Goal: Task Accomplishment & Management: Manage account settings

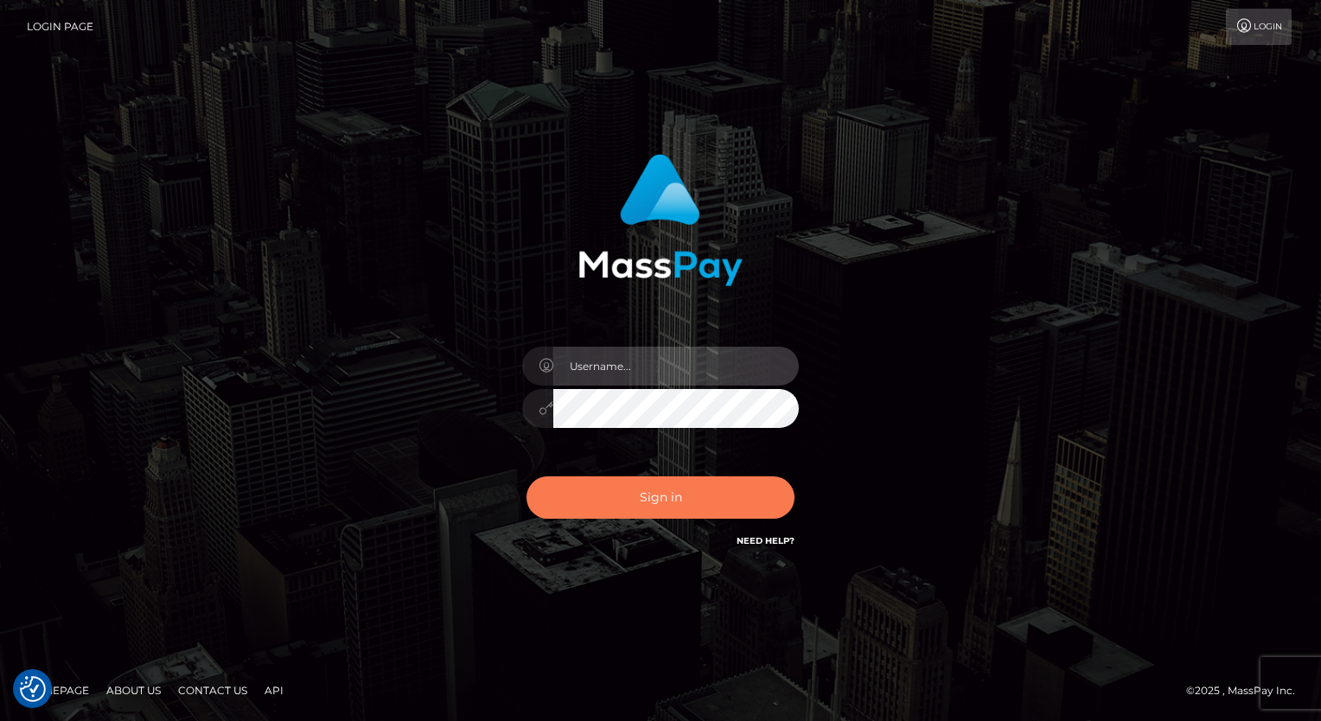
type input "aly.ignite"
click at [652, 498] on button "Sign in" at bounding box center [661, 497] width 268 height 42
type input "aly.ignite"
click at [652, 502] on button "Sign in" at bounding box center [661, 497] width 268 height 42
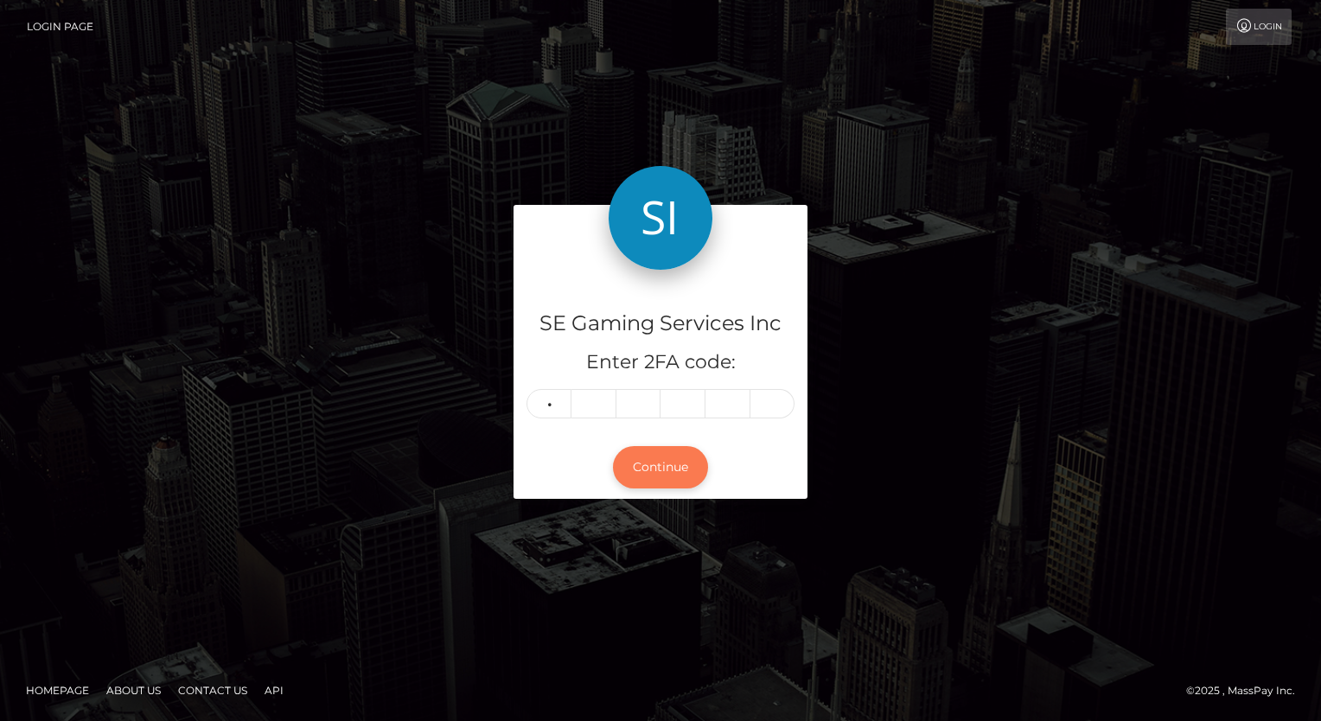
type input "8"
type input "7"
type input "4"
type input "8"
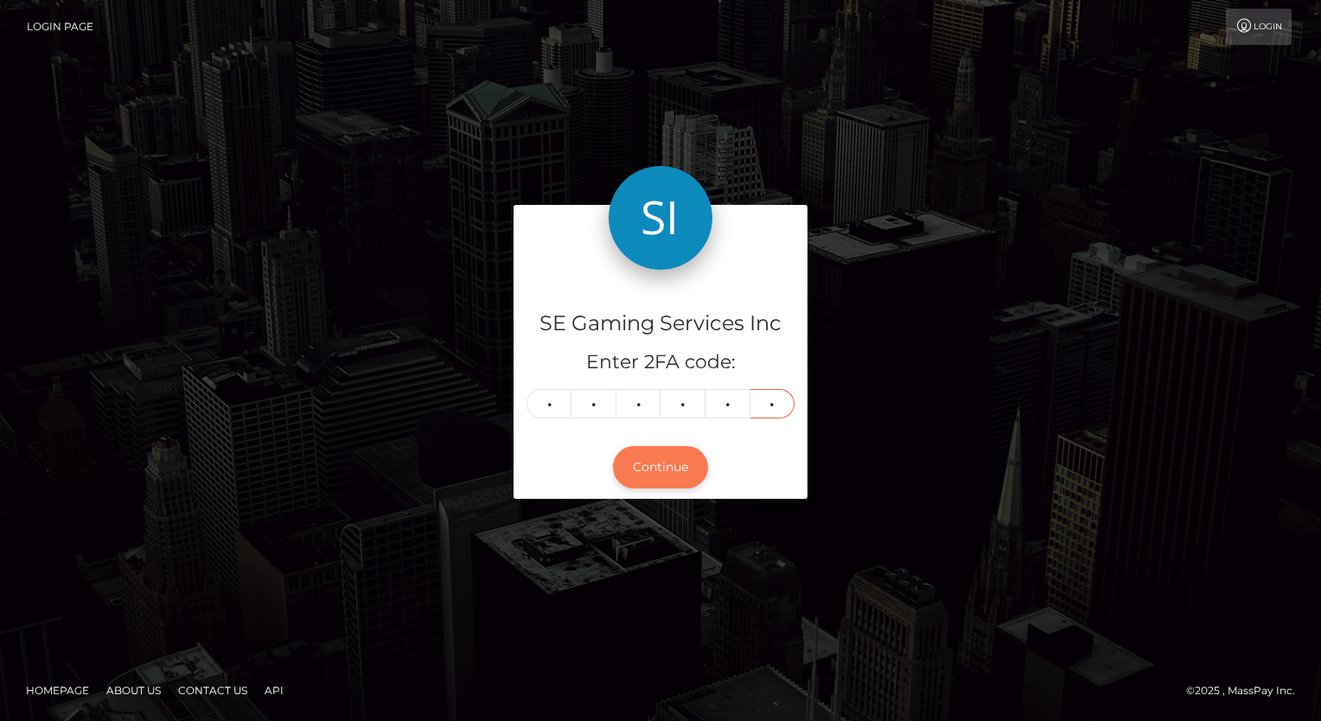
type input "4"
click at [664, 475] on button "Continue" at bounding box center [660, 467] width 95 height 42
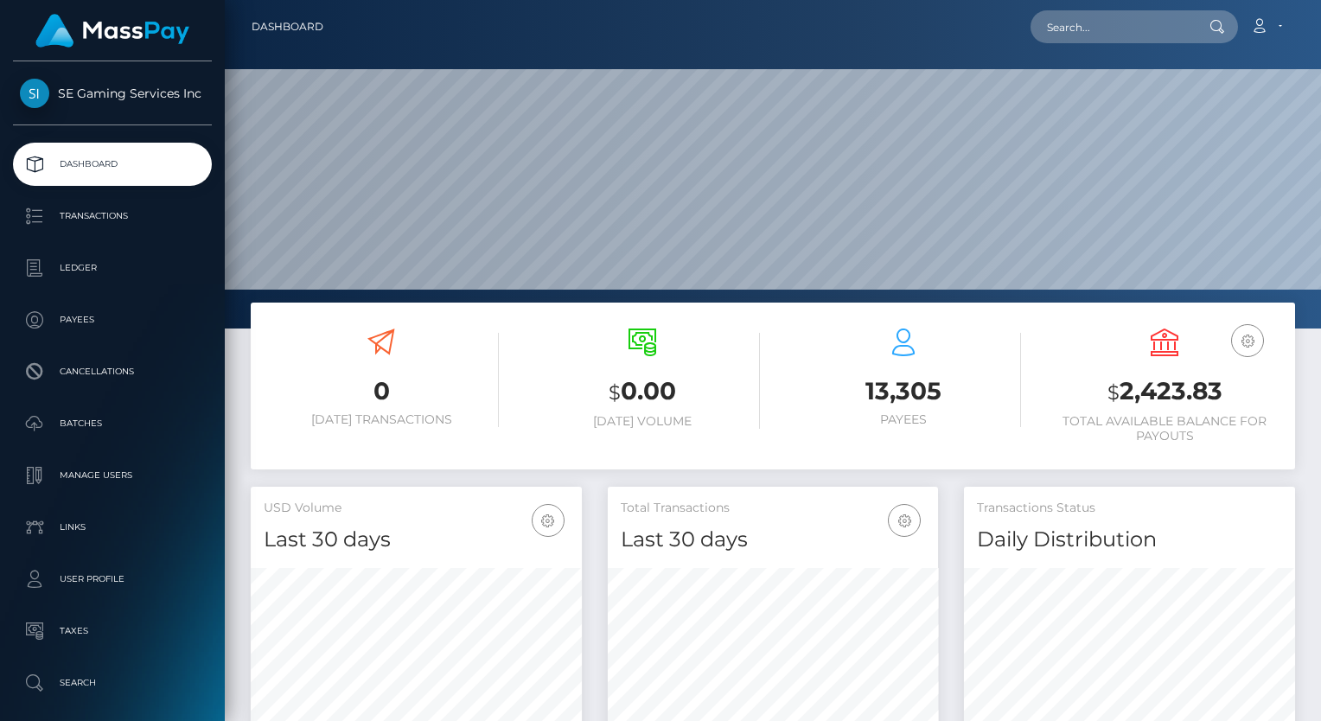
scroll to position [306, 331]
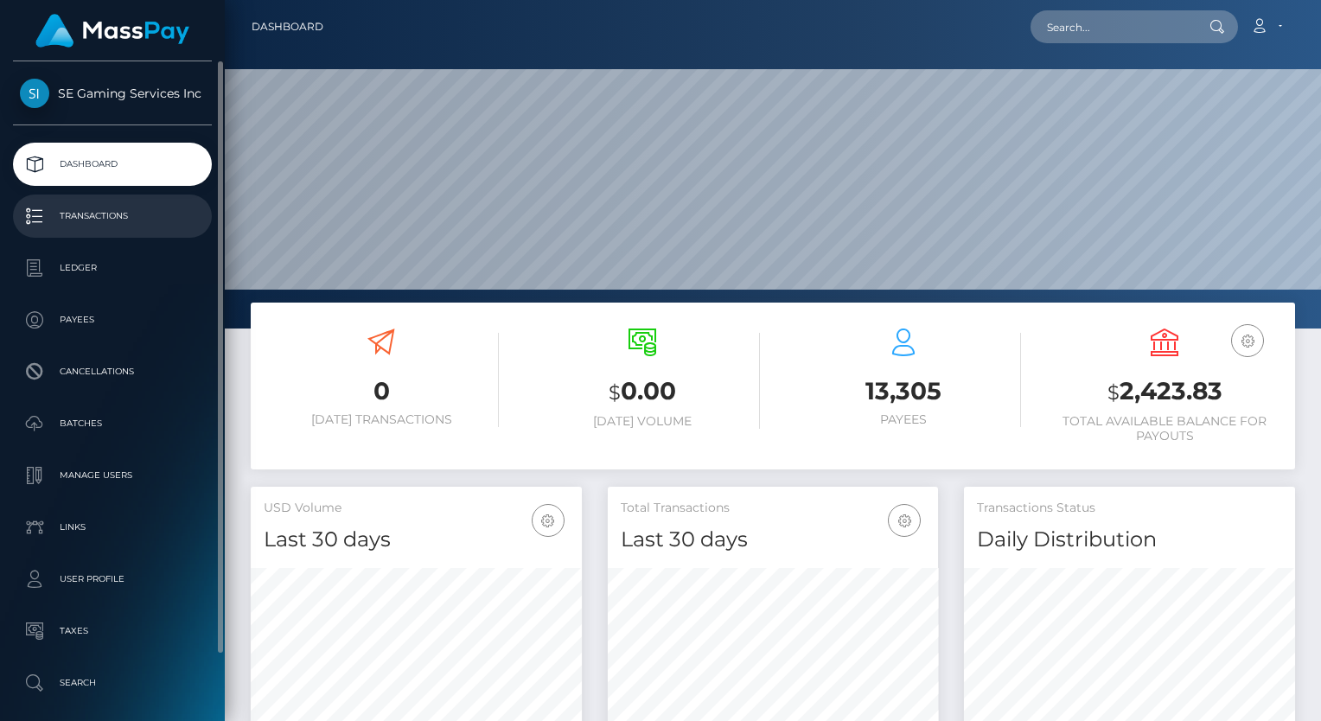
click at [129, 224] on p "Transactions" at bounding box center [112, 216] width 185 height 26
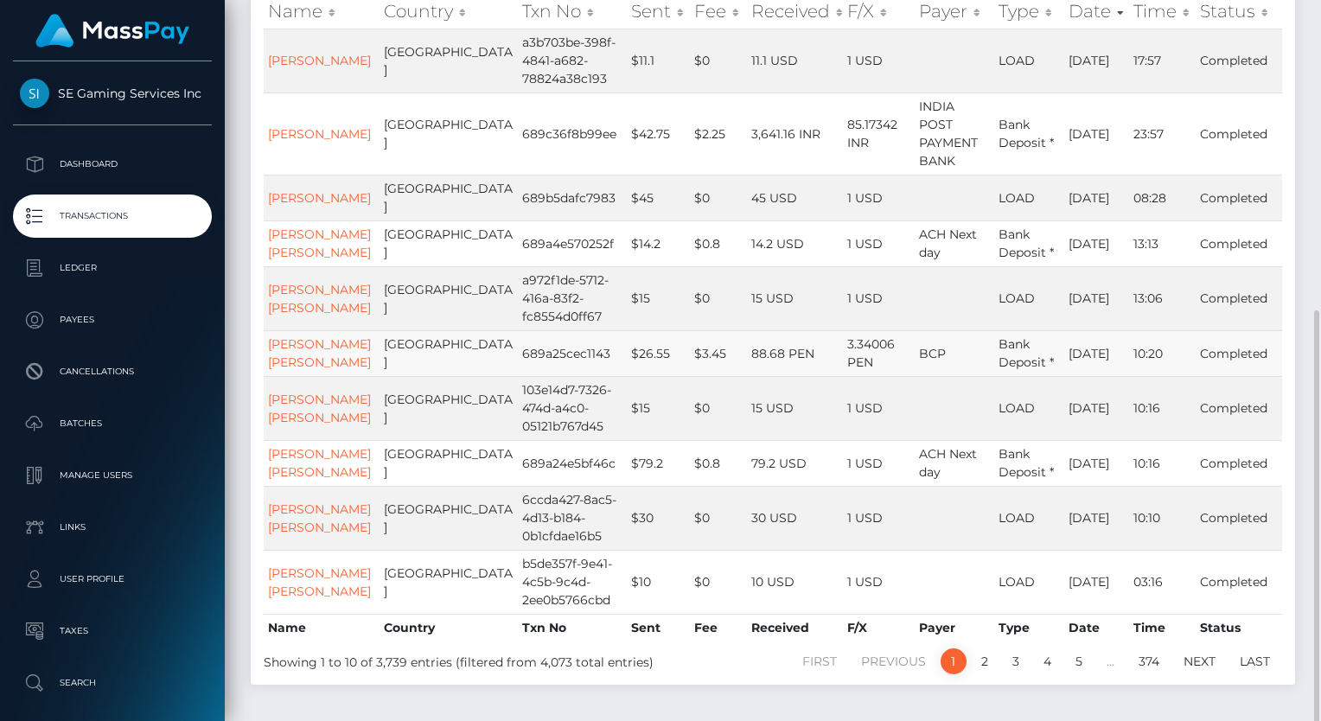
scroll to position [346, 0]
